Goal: Task Accomplishment & Management: Manage account settings

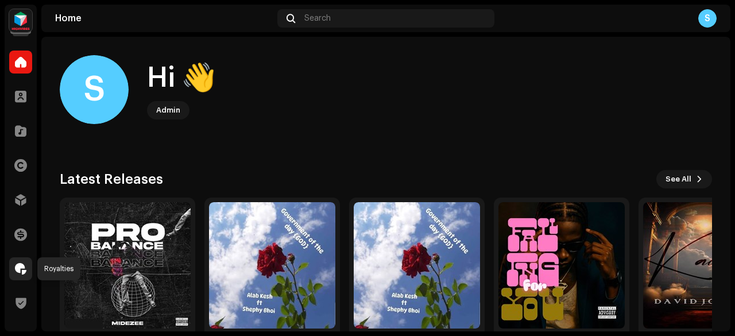
click at [21, 267] on span at bounding box center [20, 268] width 11 height 9
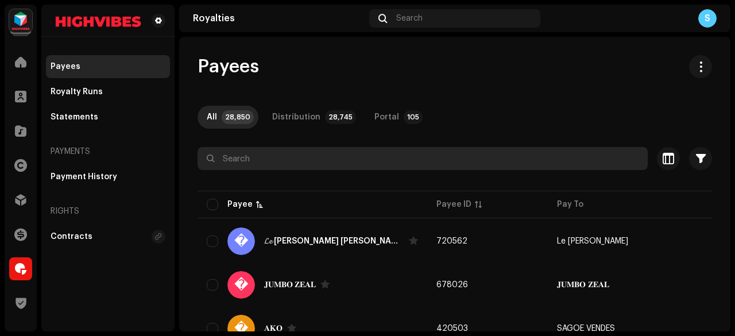
click at [340, 152] on input "text" at bounding box center [422, 158] width 450 height 23
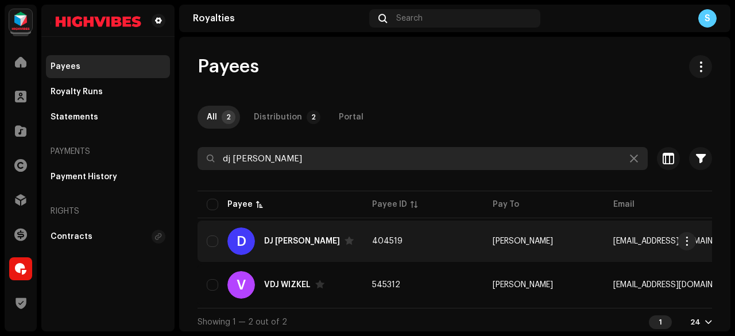
type input "dj [PERSON_NAME]"
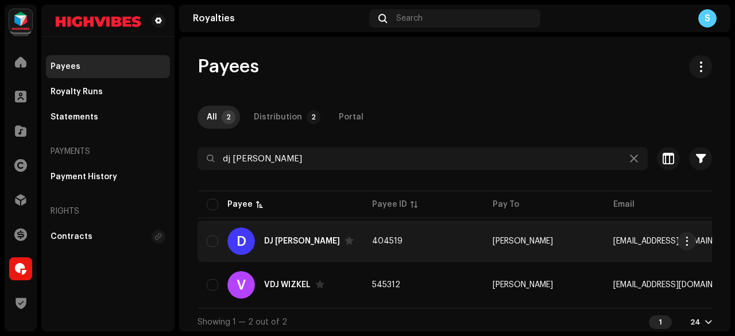
click at [418, 238] on td "404519" at bounding box center [423, 240] width 121 height 41
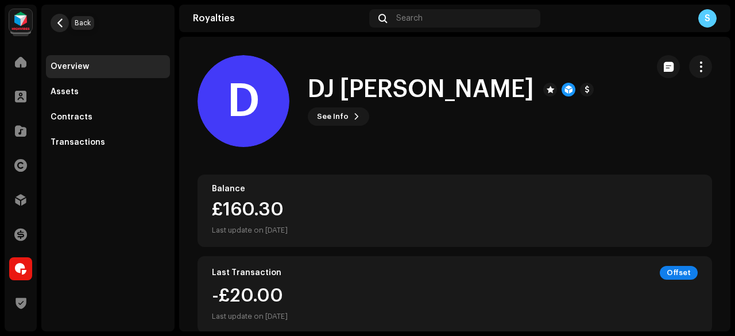
click at [57, 22] on span "button" at bounding box center [60, 22] width 9 height 9
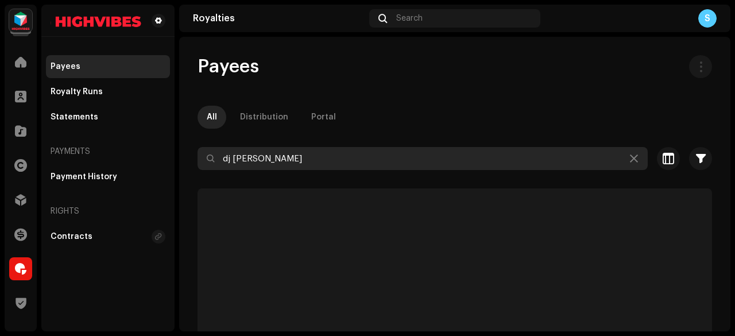
click at [269, 158] on input "dj [PERSON_NAME]" at bounding box center [422, 158] width 450 height 23
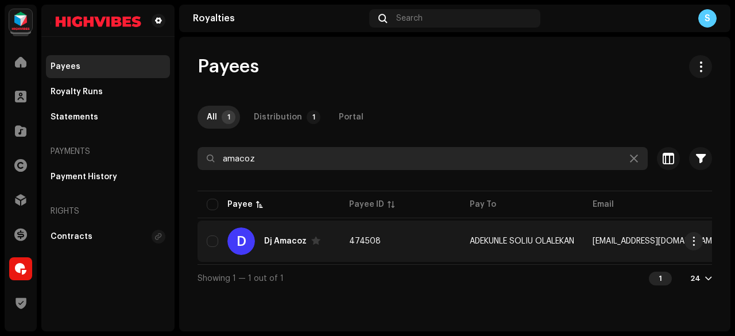
type input "amacoz"
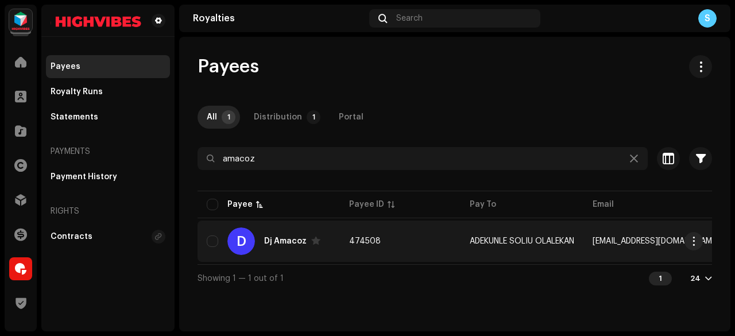
click at [405, 245] on td "474508" at bounding box center [400, 240] width 121 height 41
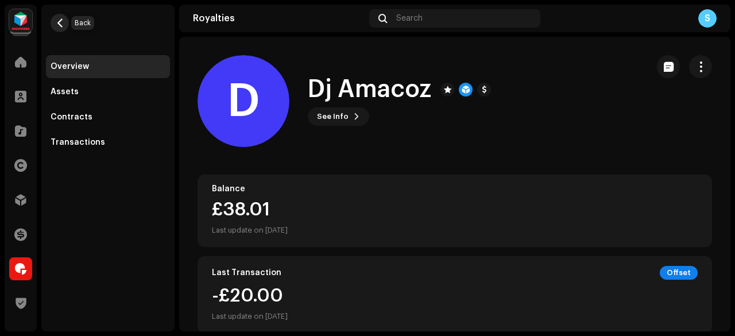
click at [63, 20] on span "button" at bounding box center [60, 22] width 9 height 9
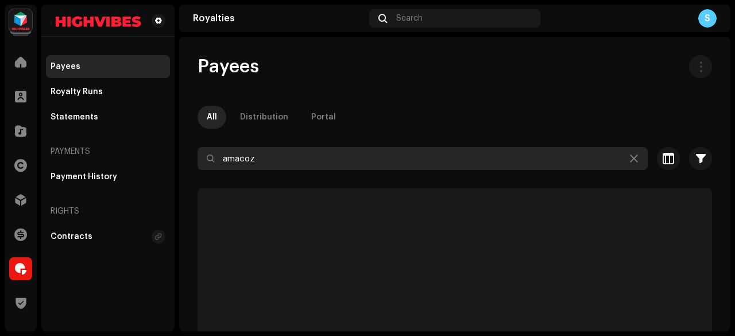
click at [264, 155] on input "amacoz" at bounding box center [422, 158] width 450 height 23
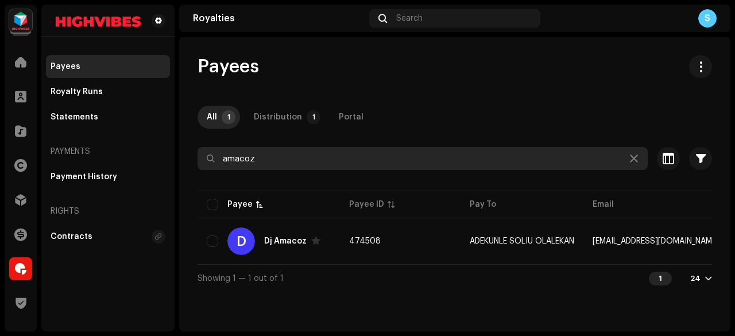
click at [264, 155] on input "amacoz" at bounding box center [422, 158] width 450 height 23
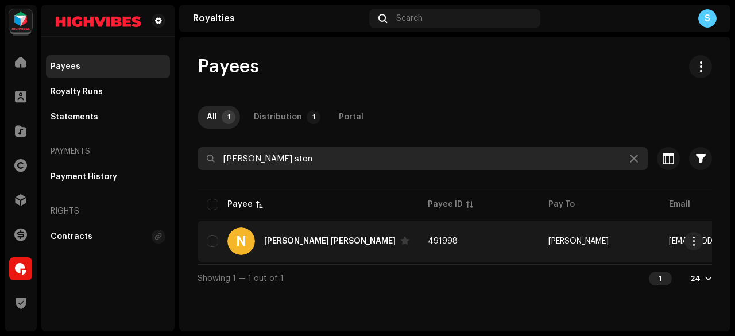
type input "[PERSON_NAME] ston"
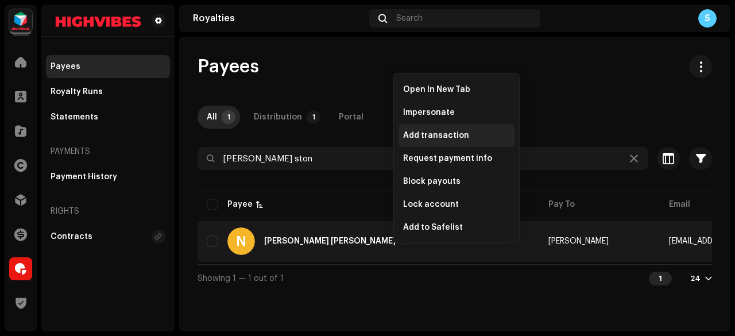
click at [427, 130] on div "Add transaction" at bounding box center [456, 135] width 116 height 23
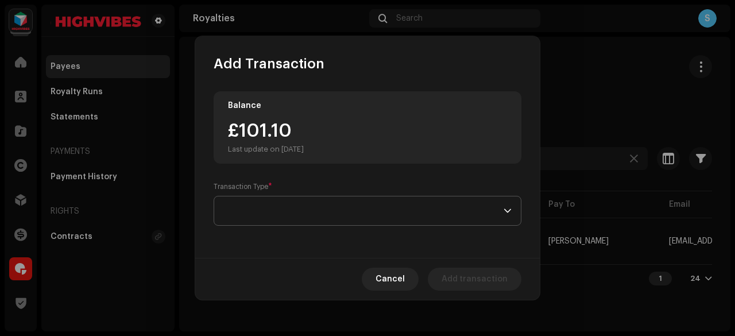
click at [408, 202] on span at bounding box center [363, 210] width 280 height 29
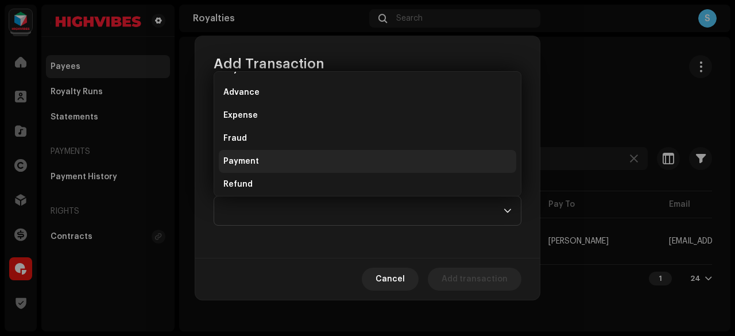
scroll to position [69, 0]
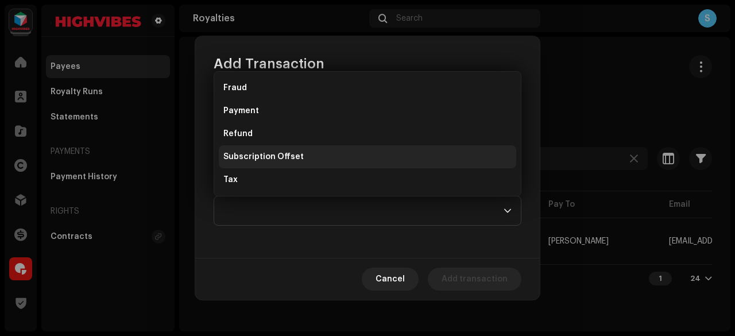
click at [356, 159] on li "Subscription Offset" at bounding box center [367, 156] width 297 height 23
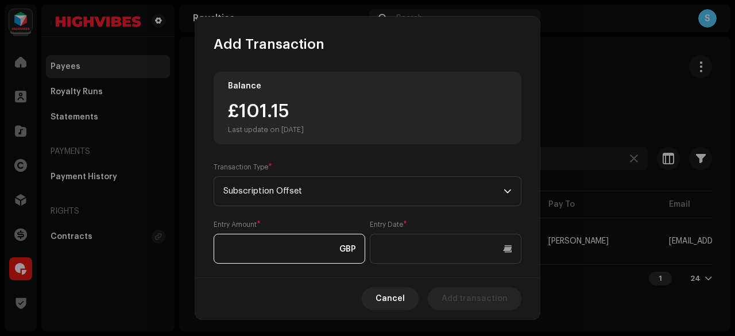
click at [326, 245] on input at bounding box center [289, 249] width 152 height 30
type input "20.00"
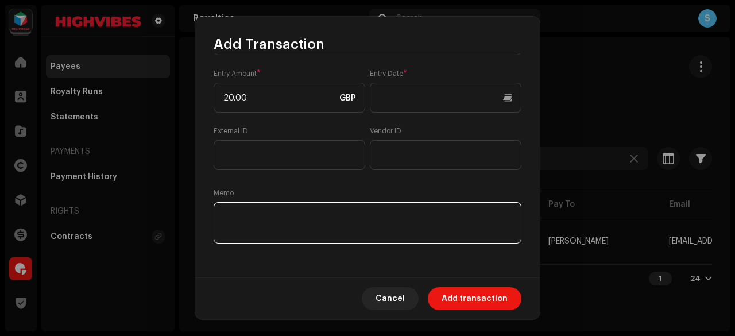
click at [321, 229] on textarea at bounding box center [367, 222] width 308 height 41
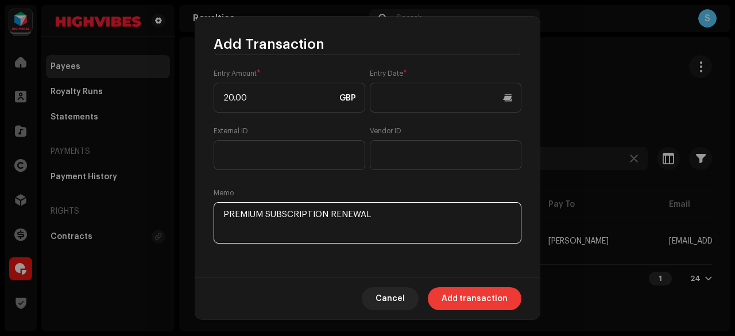
type textarea "PREMIUM SUBSCRIPTION RENEWAL"
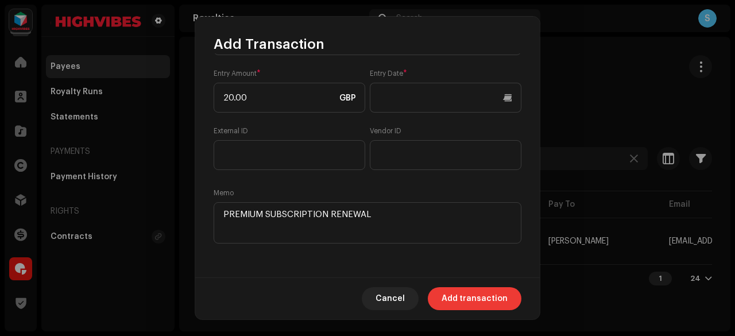
click at [503, 298] on span "Add transaction" at bounding box center [474, 298] width 66 height 23
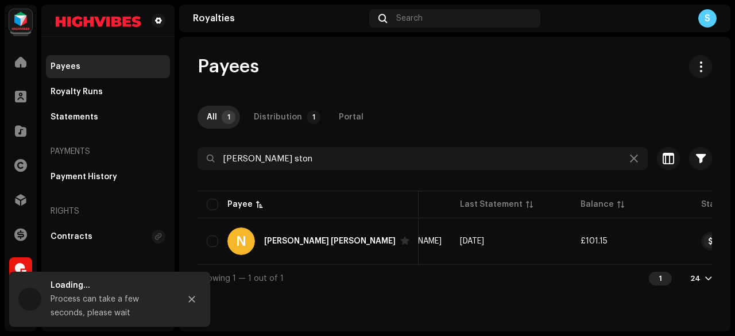
scroll to position [0, 356]
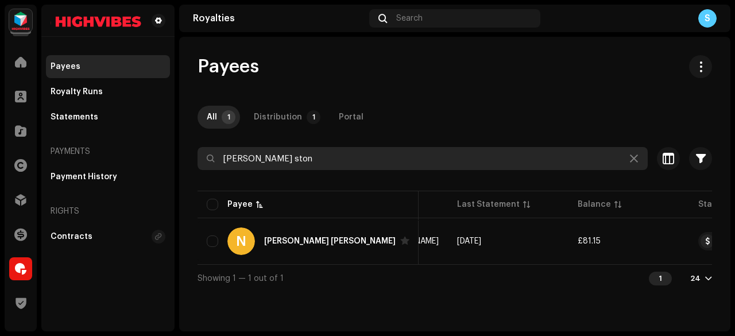
click at [336, 151] on input "[PERSON_NAME] ston" at bounding box center [422, 158] width 450 height 23
paste input "[EMAIL_ADDRESS][DOMAIN_NAME]"
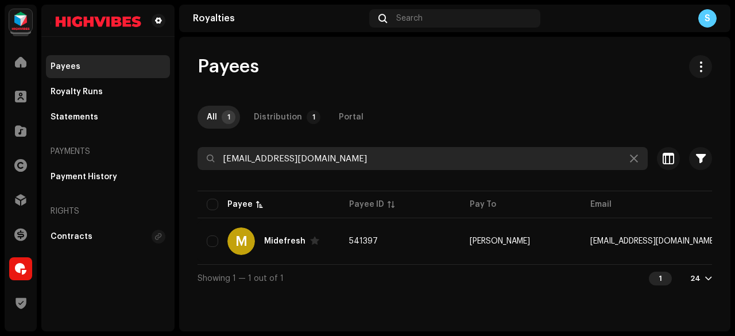
click at [366, 149] on input "[EMAIL_ADDRESS][DOMAIN_NAME]" at bounding box center [422, 158] width 450 height 23
paste input "Gaza 7Days"
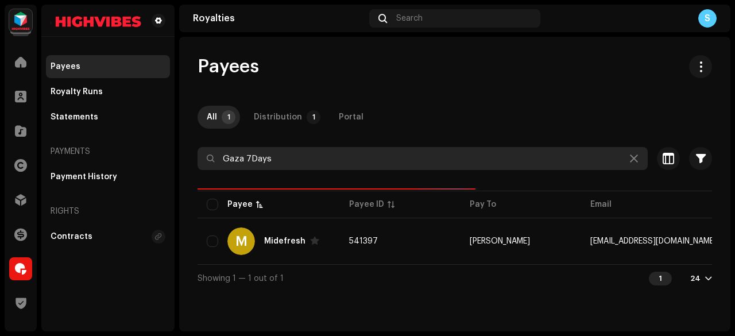
type input "Gaza 7Days"
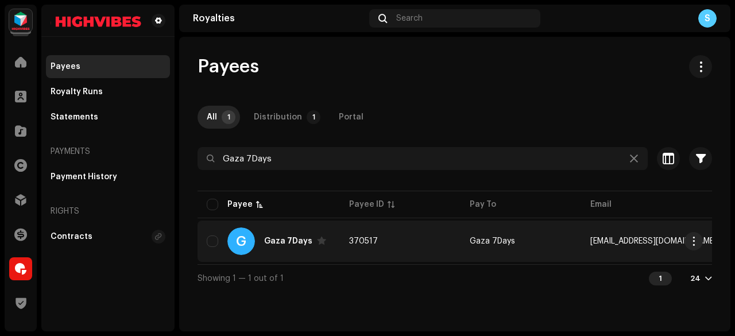
click at [377, 238] on td "370517" at bounding box center [400, 240] width 121 height 41
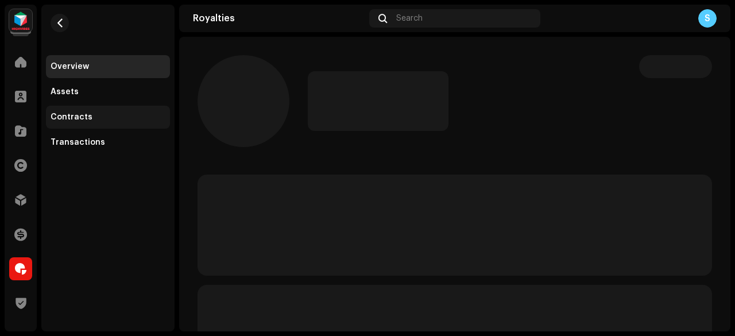
drag, startPoint x: 139, startPoint y: 129, endPoint x: 134, endPoint y: 121, distance: 9.6
click at [134, 121] on div "Overview Assets Contracts Transactions" at bounding box center [108, 104] width 124 height 99
click at [134, 121] on div "Contracts" at bounding box center [108, 116] width 115 height 9
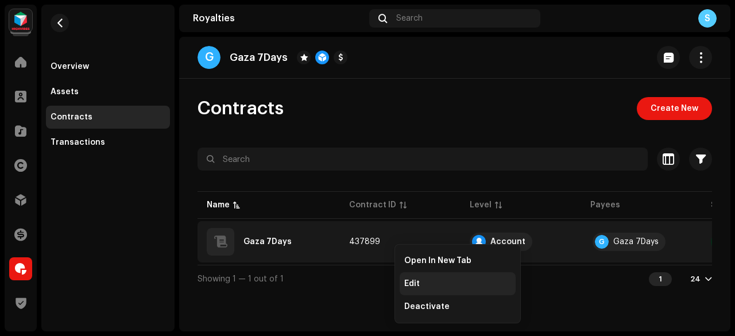
click at [418, 276] on div "Edit" at bounding box center [457, 283] width 116 height 23
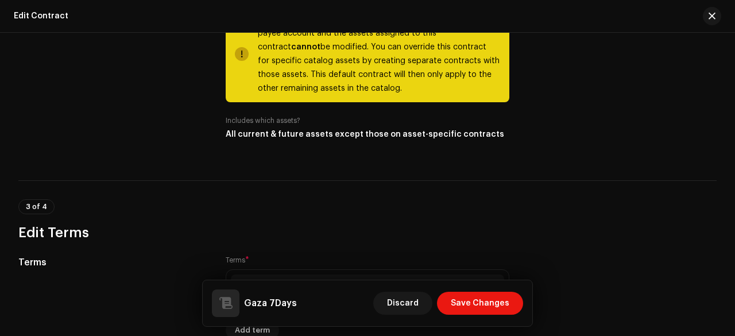
scroll to position [668, 0]
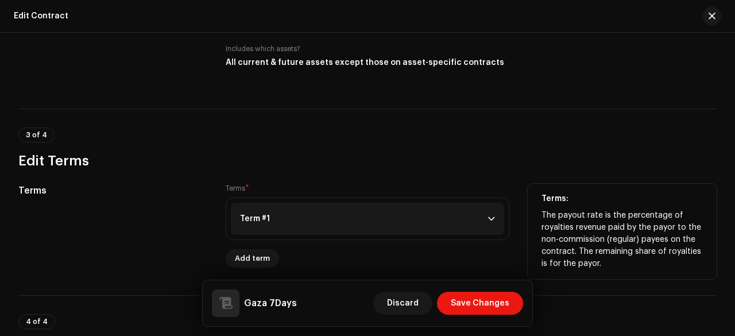
click at [413, 209] on p-accordion-header "Term #1" at bounding box center [367, 219] width 273 height 32
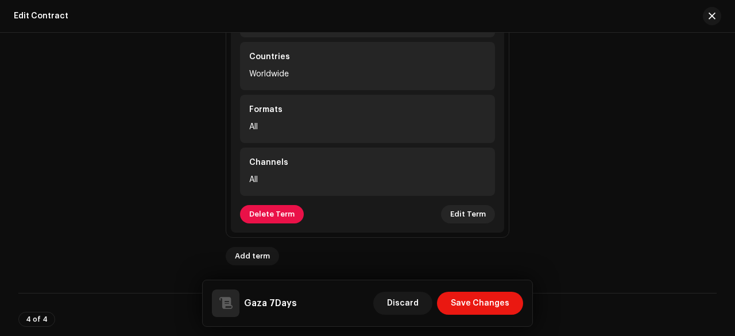
scroll to position [967, 0]
click at [460, 211] on span "Edit Term" at bounding box center [468, 213] width 36 height 23
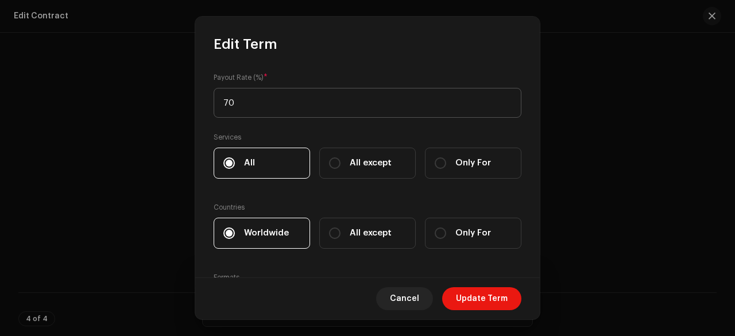
click at [387, 114] on input "70" at bounding box center [367, 103] width 308 height 30
type input "100"
click at [491, 292] on span "Update Term" at bounding box center [482, 298] width 52 height 23
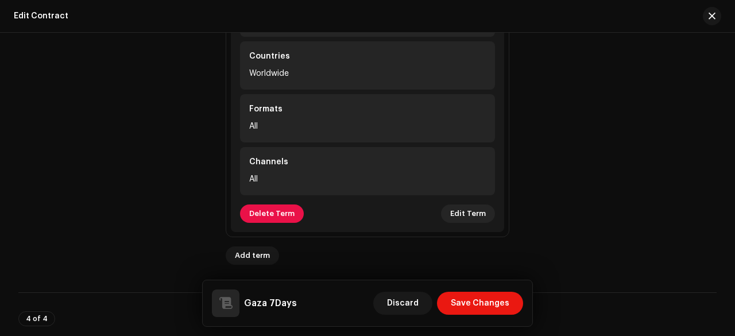
click at [491, 292] on span "Save Changes" at bounding box center [479, 303] width 59 height 23
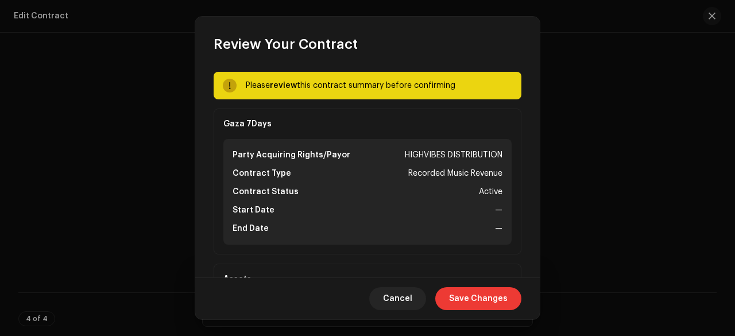
click at [485, 292] on span "Save Changes" at bounding box center [478, 298] width 59 height 23
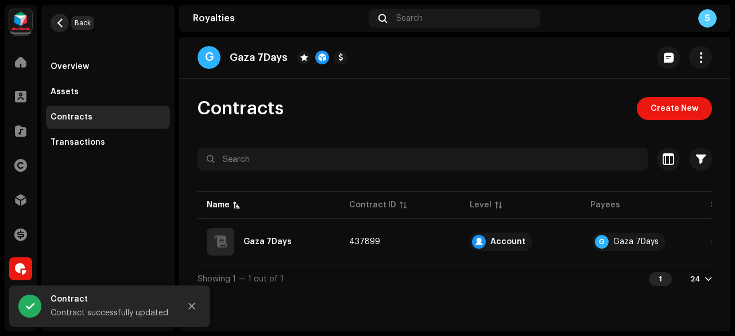
click at [65, 17] on button "button" at bounding box center [60, 23] width 18 height 18
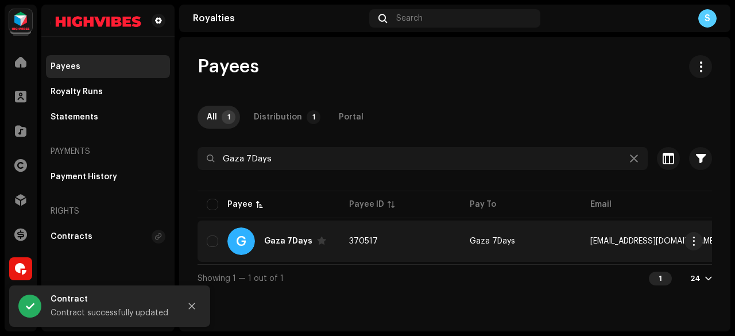
click at [427, 236] on td "370517" at bounding box center [400, 240] width 121 height 41
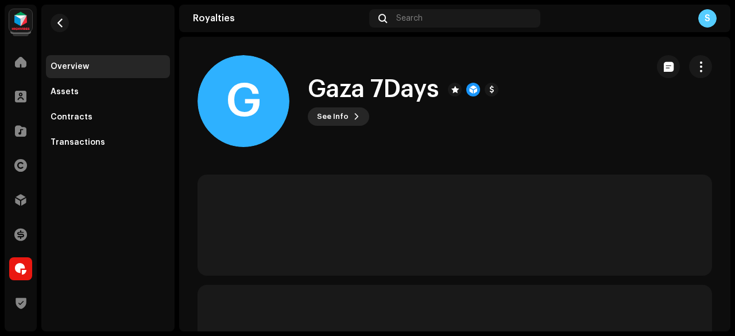
click at [358, 112] on button "See Info" at bounding box center [338, 116] width 61 height 18
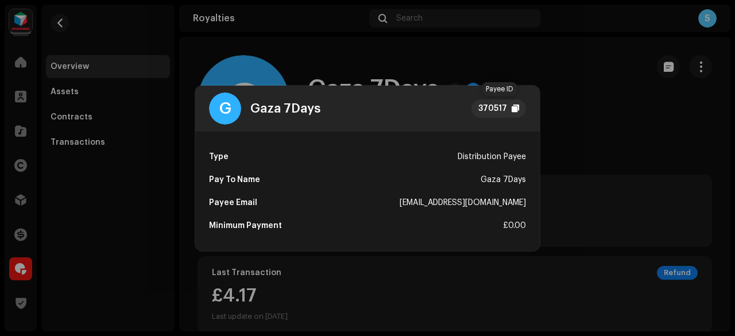
click at [486, 109] on div "370517" at bounding box center [492, 109] width 29 height 14
